Goal: Information Seeking & Learning: Find specific fact

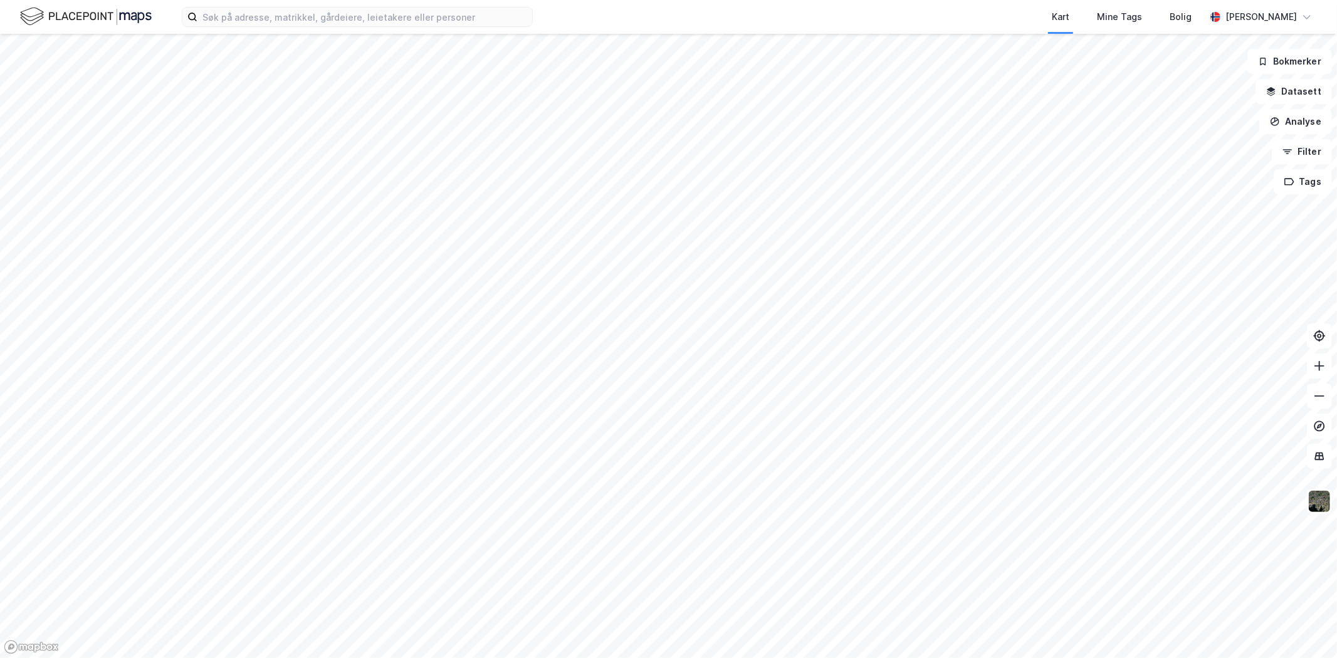
click at [453, 4] on div "Kart Mine Tags Bolig [PERSON_NAME]" at bounding box center [668, 17] width 1337 height 34
click at [455, 24] on input at bounding box center [364, 17] width 335 height 19
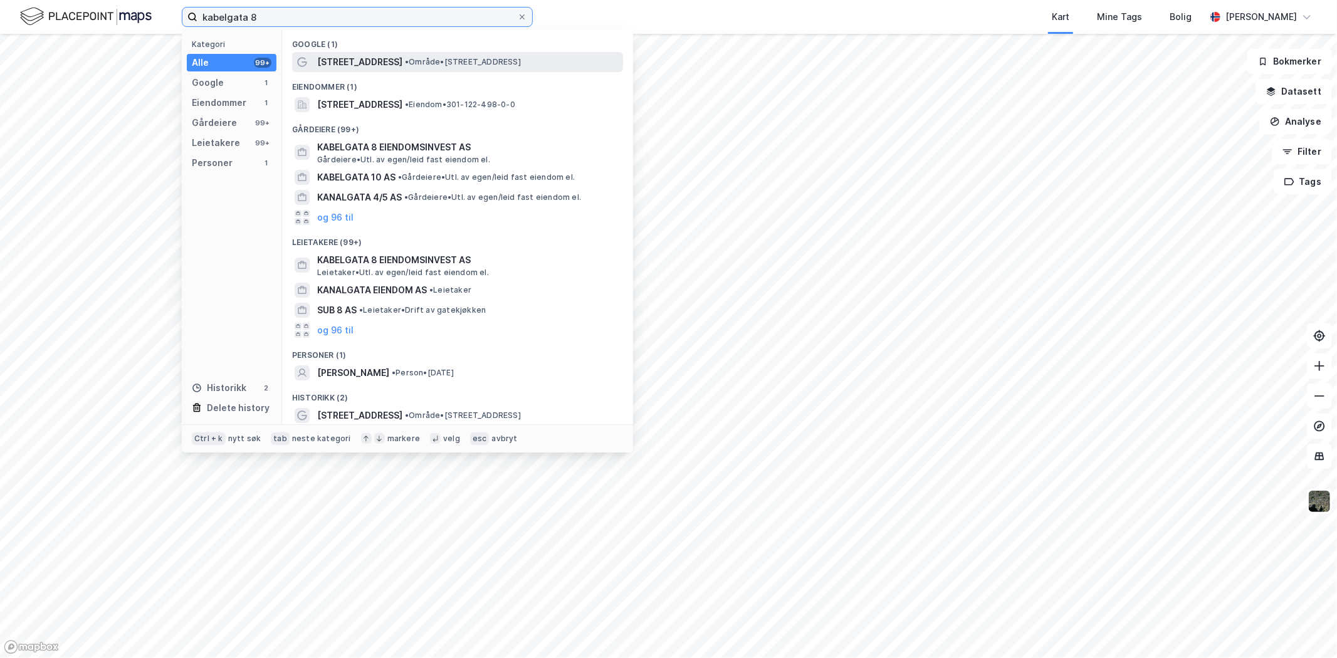
type input "kabelgata 8"
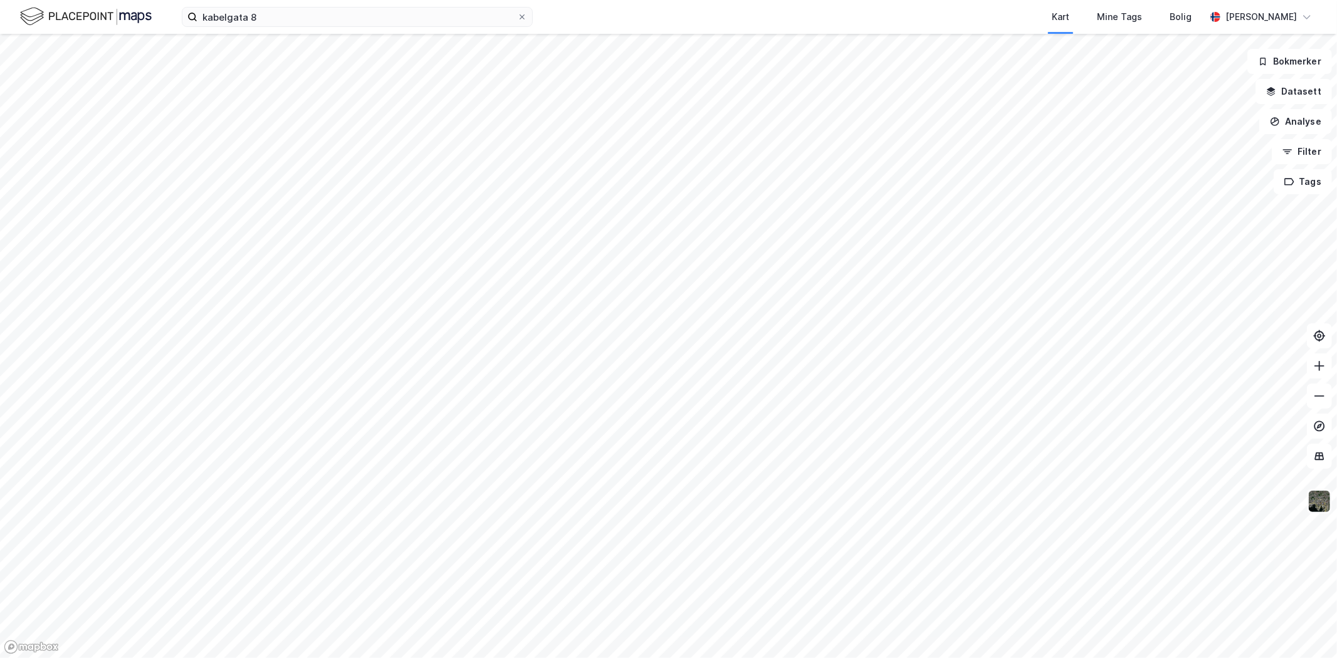
click at [1323, 505] on img at bounding box center [1320, 502] width 24 height 24
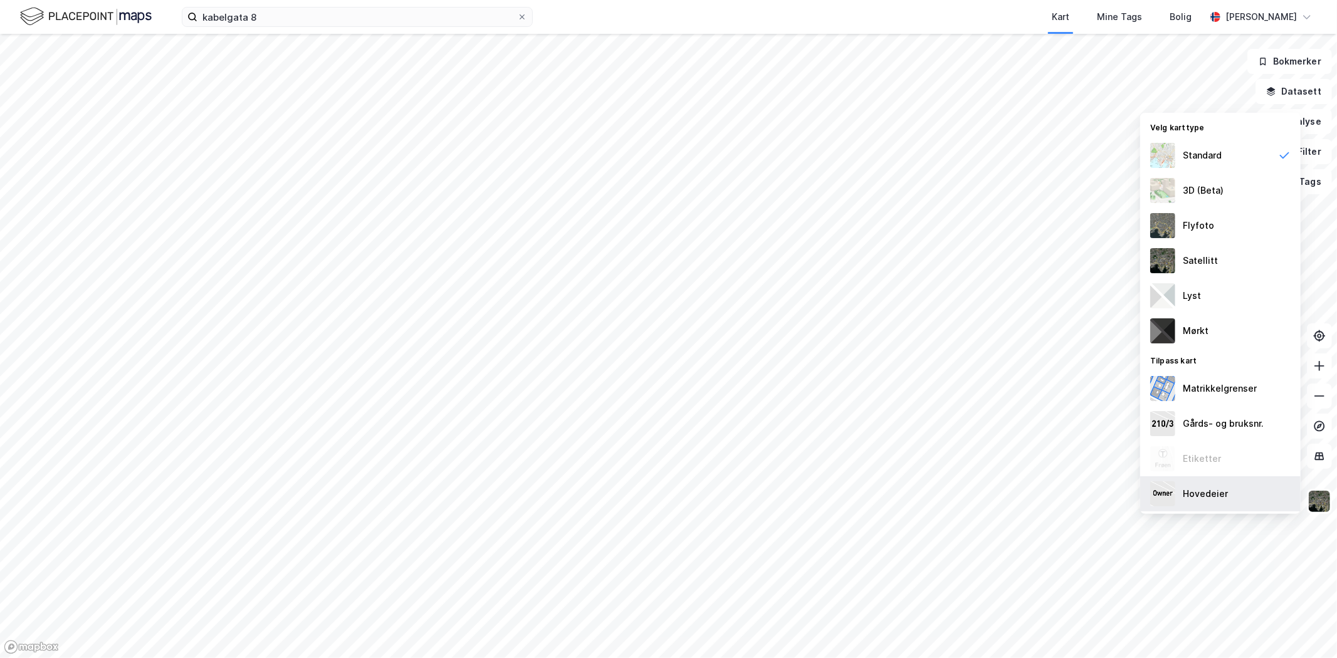
click at [1222, 498] on div "Hovedeier" at bounding box center [1205, 493] width 45 height 15
click at [1316, 503] on img at bounding box center [1320, 502] width 24 height 24
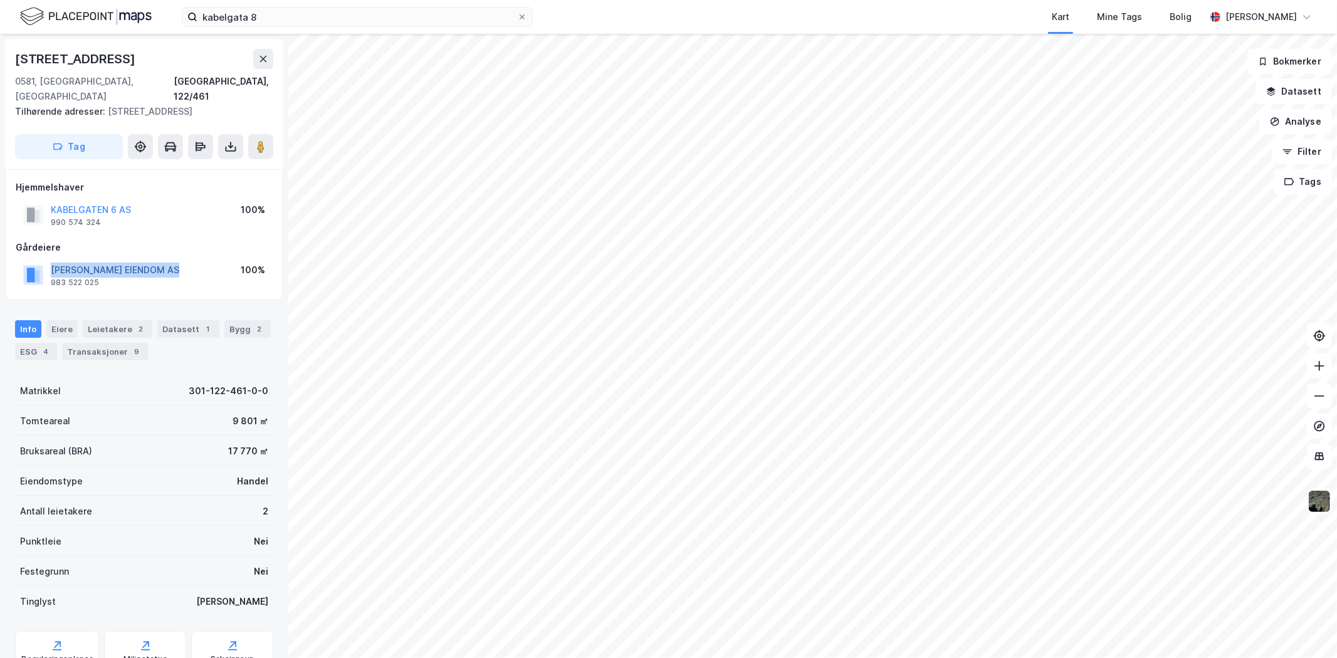
drag, startPoint x: 194, startPoint y: 255, endPoint x: 51, endPoint y: 256, distance: 142.9
click at [51, 260] on div "[PERSON_NAME] EIENDOM AS 983 522 025 100%" at bounding box center [144, 275] width 257 height 30
copy button "[PERSON_NAME] EIENDOM AS"
drag, startPoint x: 8, startPoint y: 56, endPoint x: 122, endPoint y: 67, distance: 114.0
click at [122, 68] on div "Knud [STREET_ADDRESS] adresser: [STREET_ADDRESS] Tag" at bounding box center [144, 104] width 278 height 130
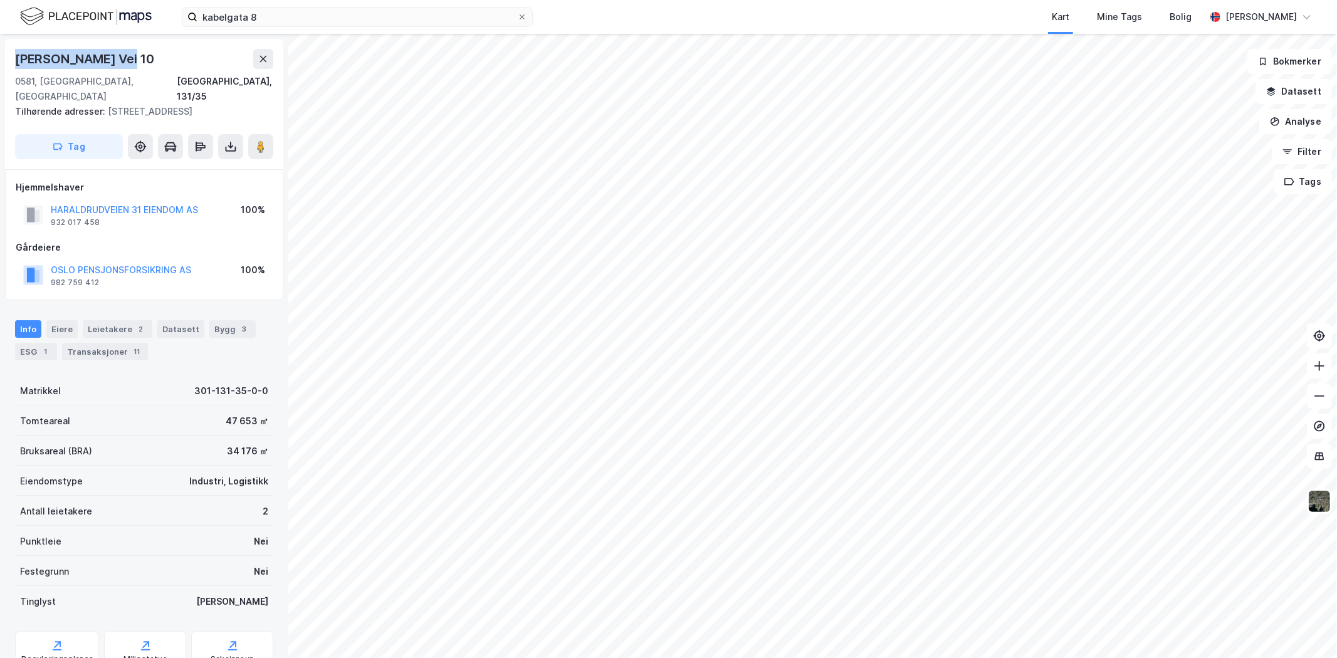
copy div "[PERSON_NAME] Vei 10"
click at [51, 320] on div "Eiere" at bounding box center [61, 329] width 31 height 18
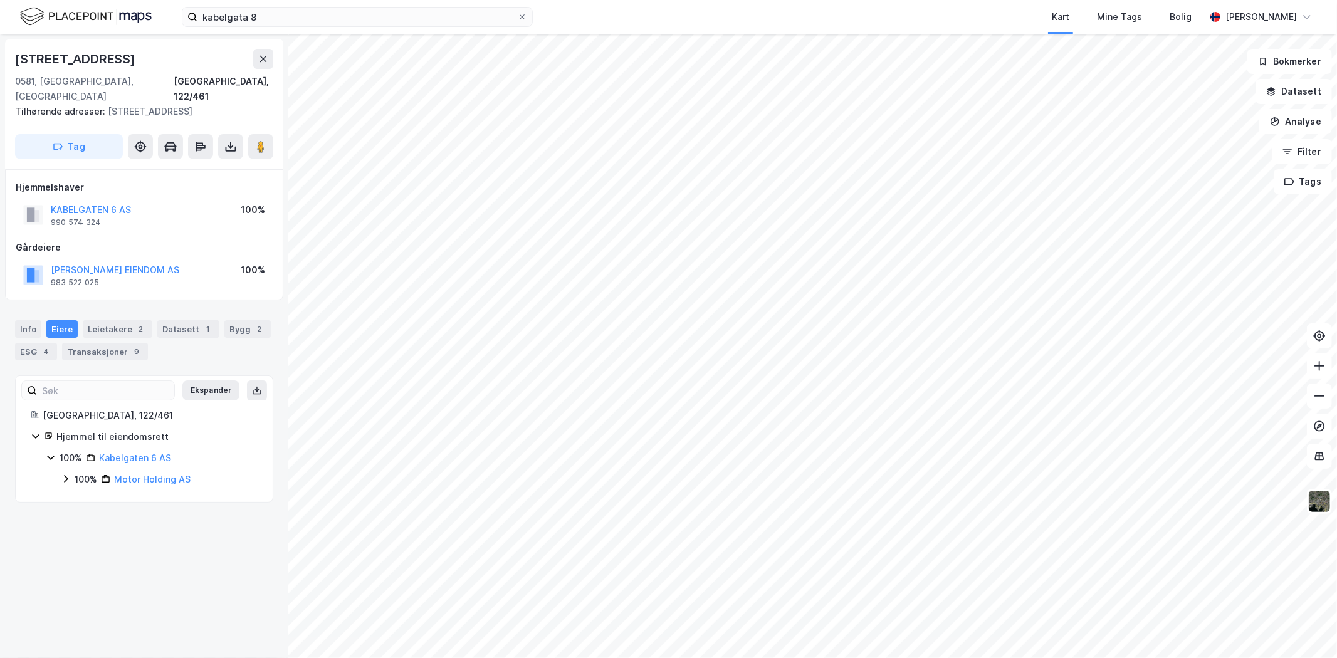
click at [65, 474] on icon at bounding box center [66, 479] width 10 height 10
drag, startPoint x: 253, startPoint y: 483, endPoint x: 125, endPoint y: 492, distance: 127.6
click at [125, 492] on div "[GEOGRAPHIC_DATA], 122/461 Hjemmel til eiendomsrett 100% Kabelgaten 6 AS 100% M…" at bounding box center [144, 458] width 257 height 100
copy link "[PERSON_NAME] AS"
drag, startPoint x: 186, startPoint y: 515, endPoint x: 255, endPoint y: 511, distance: 69.7
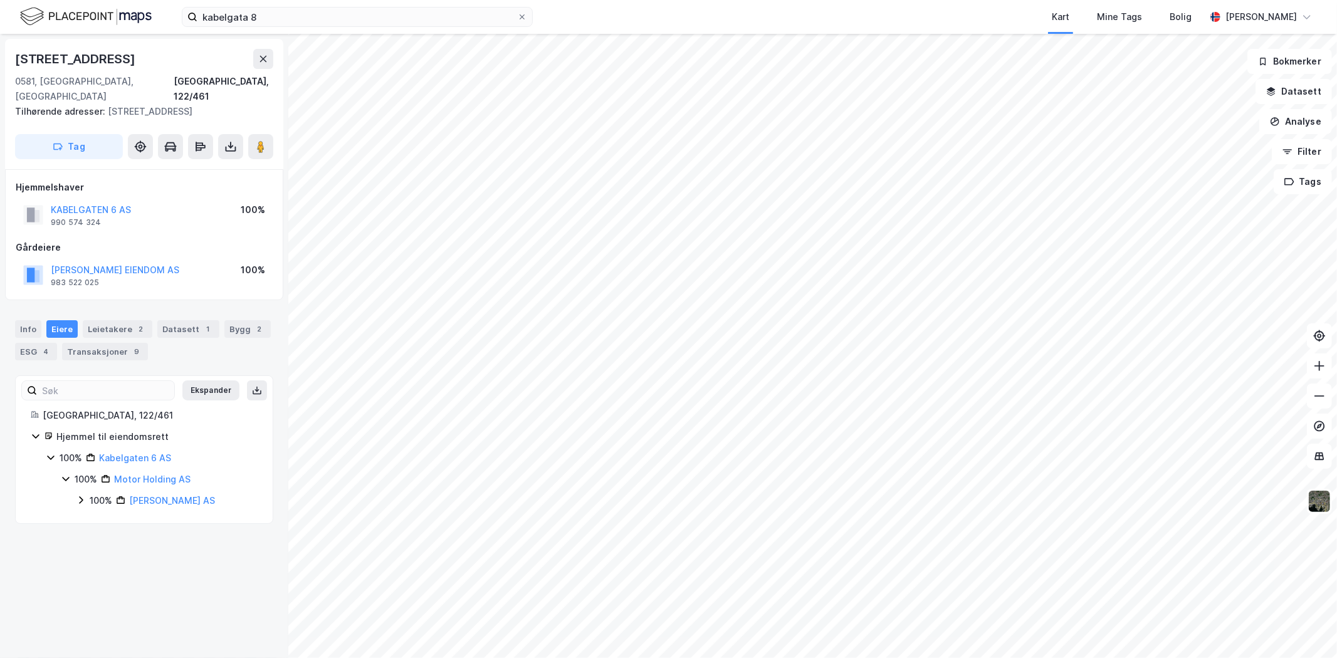
click at [186, 515] on div "[STREET_ADDRESS], 122/461 Tilhørende adresser: [STREET_ADDRESS] Tag Hjemmelshav…" at bounding box center [144, 346] width 288 height 624
drag, startPoint x: 255, startPoint y: 490, endPoint x: 132, endPoint y: 488, distance: 122.9
click at [132, 488] on div "[GEOGRAPHIC_DATA], 122/461 Hjemmel til eiendomsrett 100% Kabelgaten 6 AS 100% M…" at bounding box center [144, 458] width 257 height 100
copy link "[PERSON_NAME] AS"
